Goal: Task Accomplishment & Management: Manage account settings

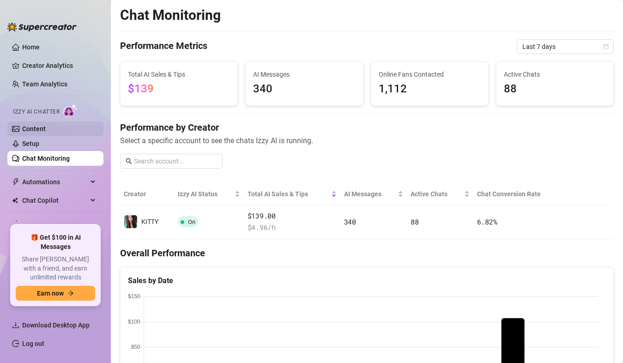
click at [46, 127] on link "Content" at bounding box center [34, 128] width 24 height 7
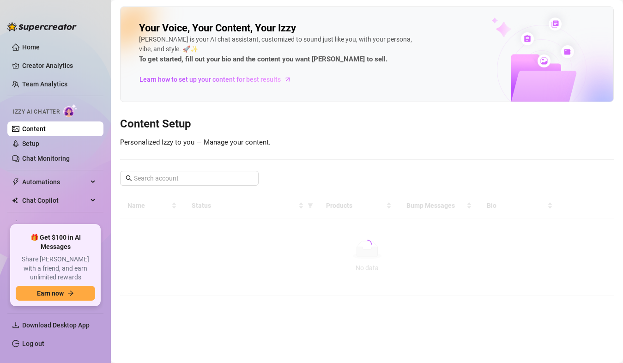
click at [46, 127] on link "Content" at bounding box center [34, 128] width 24 height 7
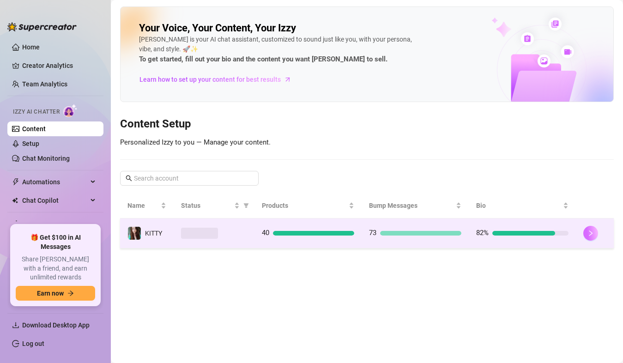
click at [595, 234] on button "button" at bounding box center [590, 233] width 15 height 15
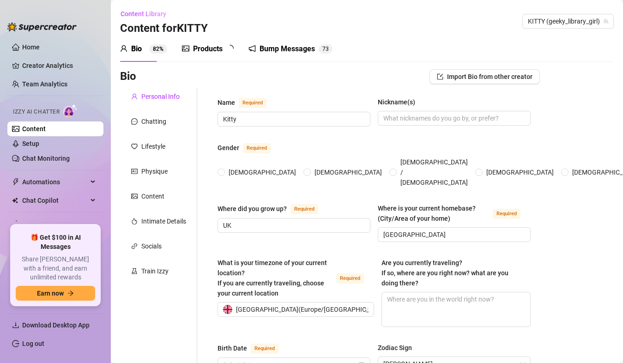
radio input "true"
type input "[DATE]"
click at [295, 49] on div "Bump Messages" at bounding box center [293, 48] width 55 height 11
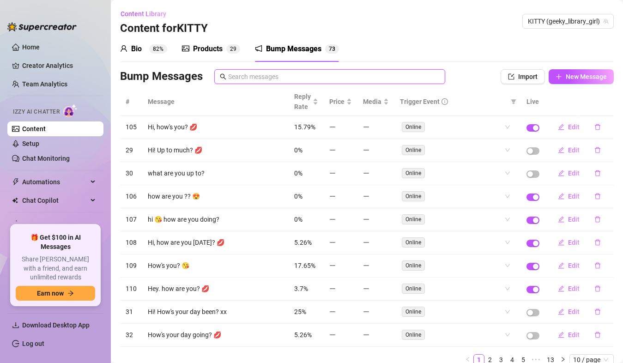
click at [327, 80] on input "text" at bounding box center [334, 77] width 212 height 10
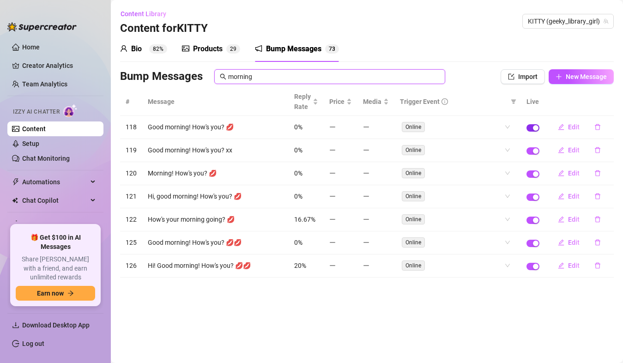
type input "morning"
click at [536, 128] on div "button" at bounding box center [536, 128] width 6 height 6
click at [536, 151] on div "button" at bounding box center [536, 151] width 6 height 6
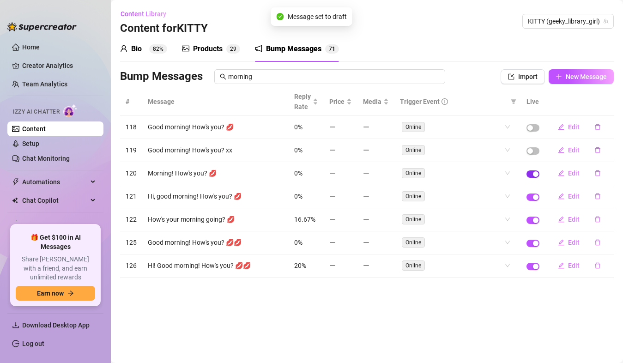
click at [539, 174] on div "button" at bounding box center [536, 174] width 6 height 6
click at [537, 199] on div "button" at bounding box center [536, 197] width 6 height 6
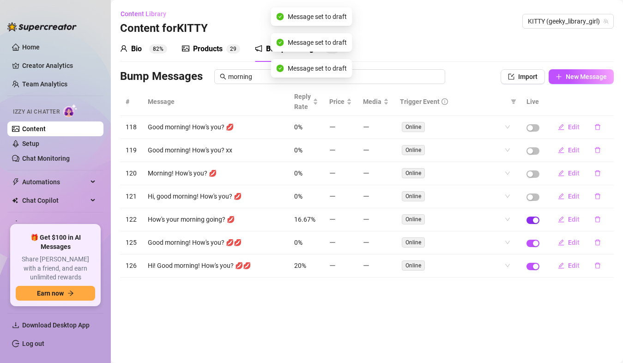
click at [537, 218] on div "button" at bounding box center [536, 221] width 6 height 6
click at [536, 245] on div "button" at bounding box center [536, 244] width 6 height 6
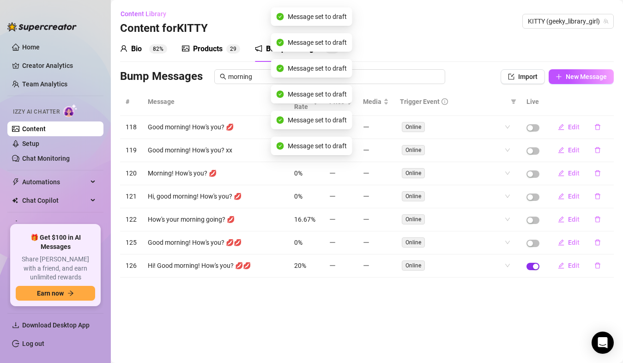
click at [536, 266] on div "button" at bounding box center [536, 267] width 6 height 6
click at [367, 72] on input "morning" at bounding box center [334, 77] width 212 height 10
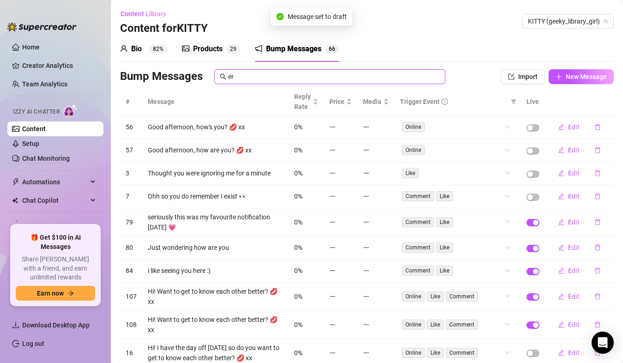
type input "e"
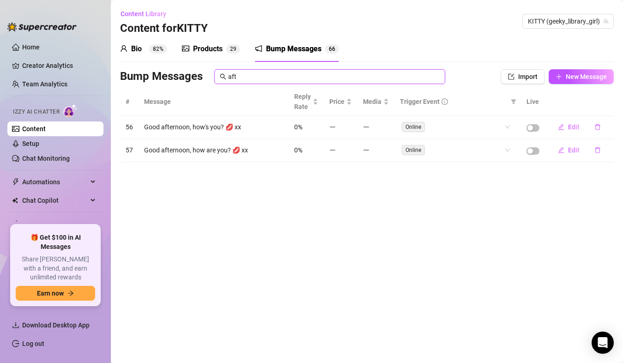
type input "aft"
click at [530, 151] on div "button" at bounding box center [530, 151] width 6 height 6
click at [531, 128] on div "button" at bounding box center [530, 128] width 6 height 6
click at [348, 78] on input "aft" at bounding box center [334, 77] width 212 height 10
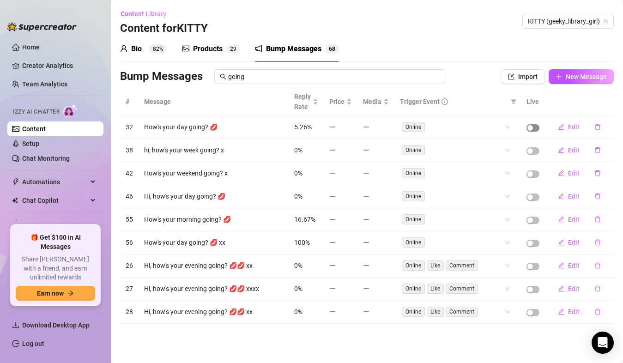
click at [531, 127] on div "button" at bounding box center [530, 128] width 6 height 6
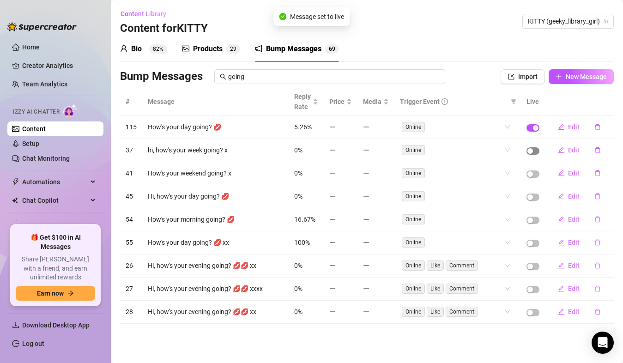
click at [531, 151] on div "button" at bounding box center [530, 151] width 6 height 6
click at [537, 200] on span "button" at bounding box center [533, 197] width 13 height 7
click at [533, 246] on div "button" at bounding box center [530, 244] width 6 height 6
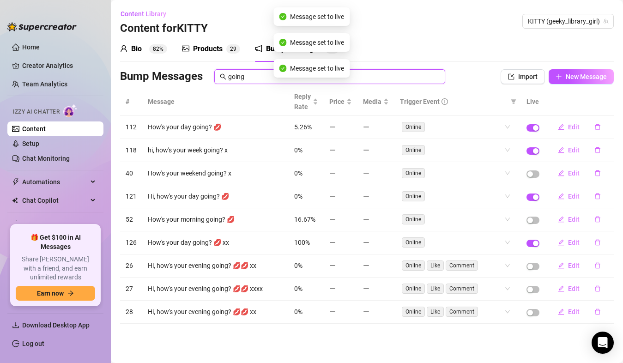
click at [395, 77] on input "going" at bounding box center [334, 77] width 212 height 10
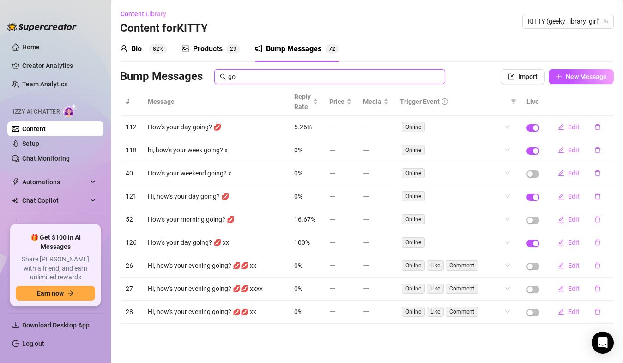
type input "g"
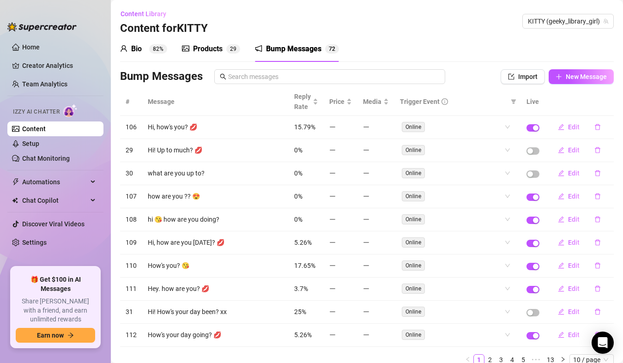
click at [135, 48] on div "Bio" at bounding box center [136, 48] width 11 height 11
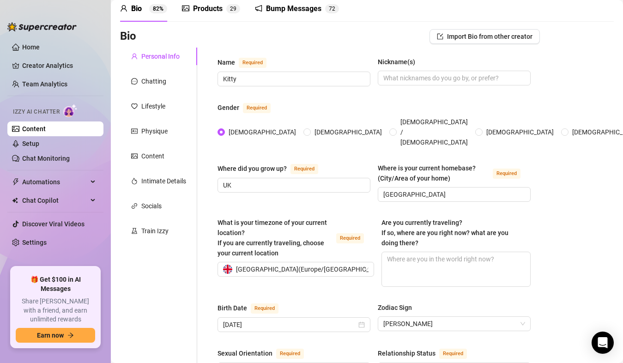
scroll to position [54, 0]
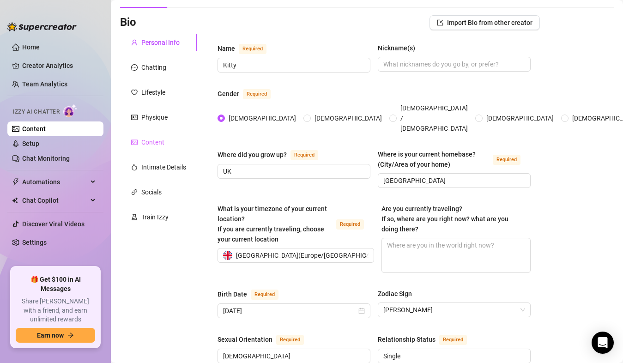
click at [155, 135] on div "Content" at bounding box center [158, 142] width 77 height 18
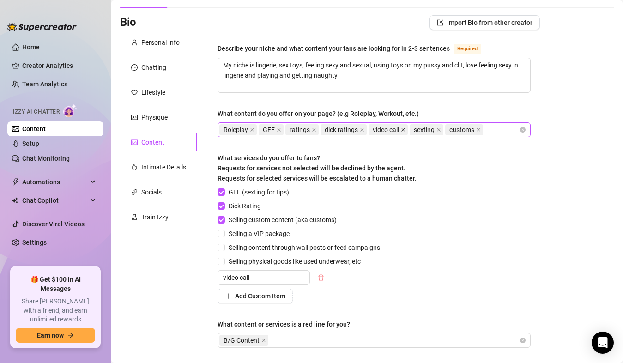
click at [404, 129] on icon "close" at bounding box center [403, 129] width 5 height 5
click at [319, 278] on icon "delete" at bounding box center [321, 277] width 6 height 6
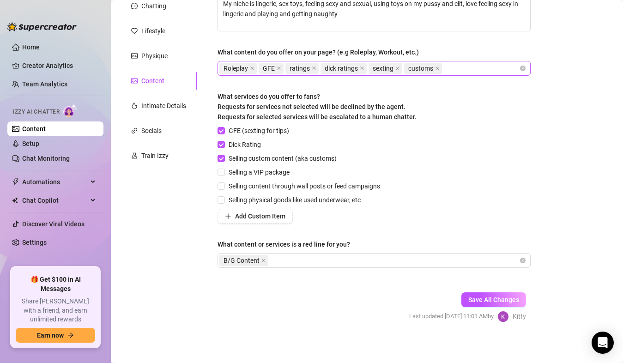
scroll to position [118, 0]
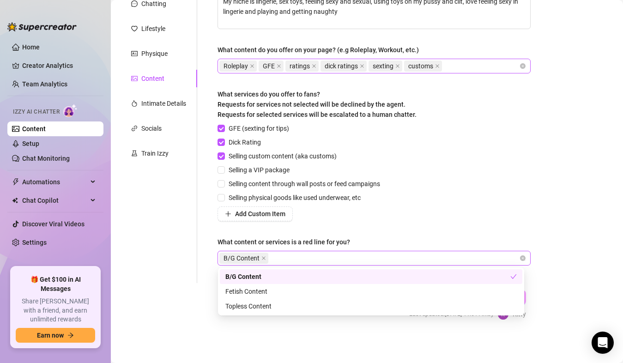
click at [329, 258] on div "B/G Content" at bounding box center [369, 258] width 300 height 13
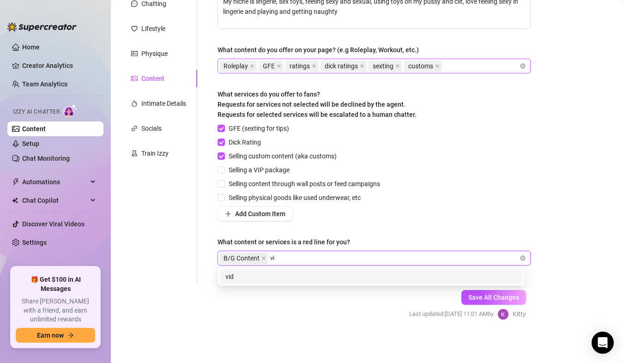
type input "v"
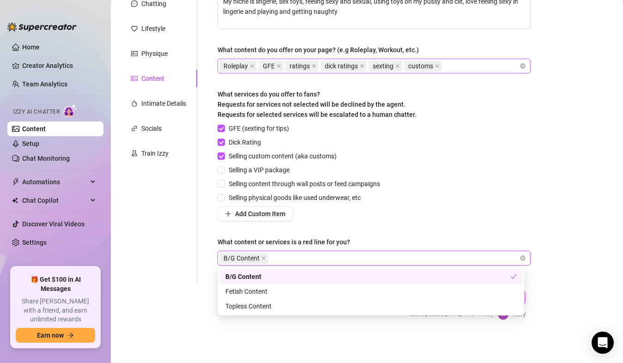
click at [418, 225] on div "Describe your niche and what content your fans are looking for in 2-3 sentences…" at bounding box center [374, 126] width 313 height 295
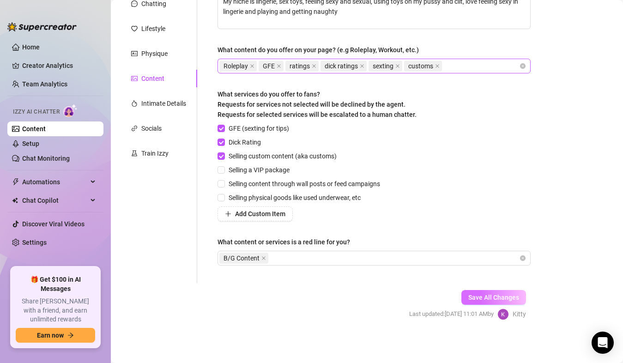
click at [472, 294] on span "Save All Changes" at bounding box center [493, 297] width 51 height 7
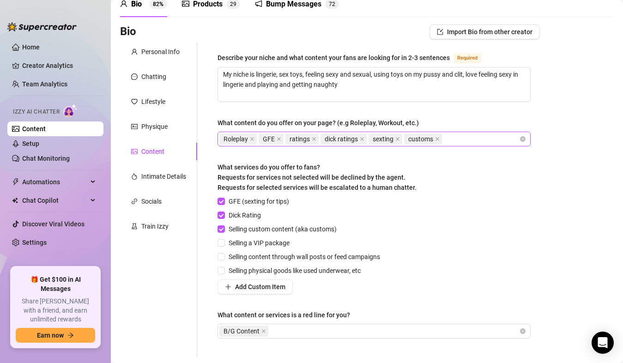
scroll to position [44, 0]
click at [49, 157] on link "Chat Monitoring" at bounding box center [46, 158] width 48 height 7
